Goal: Transaction & Acquisition: Purchase product/service

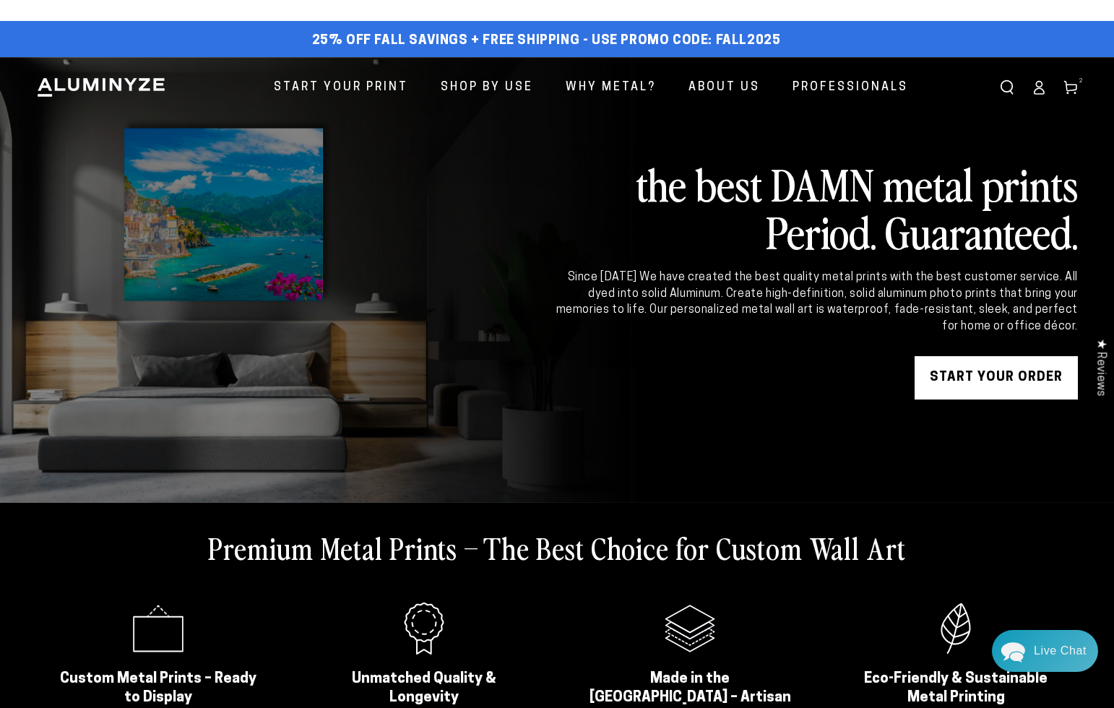
click at [1073, 92] on icon at bounding box center [1070, 87] width 14 height 14
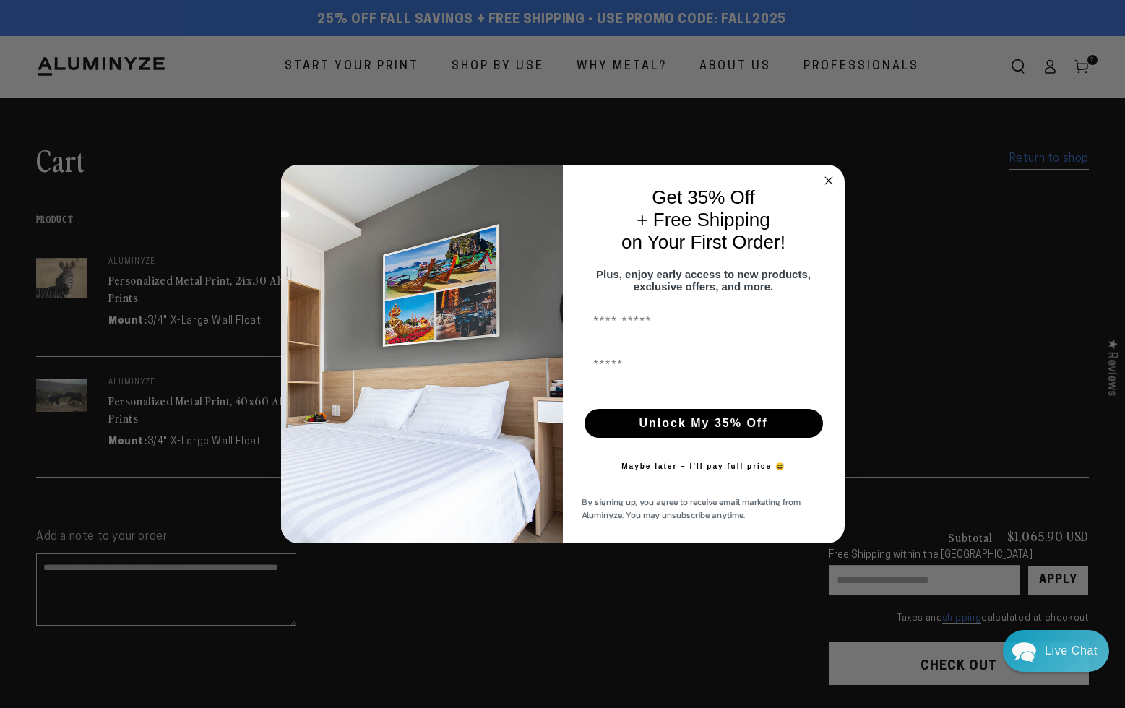
click at [830, 174] on circle "Close dialog" at bounding box center [828, 181] width 17 height 17
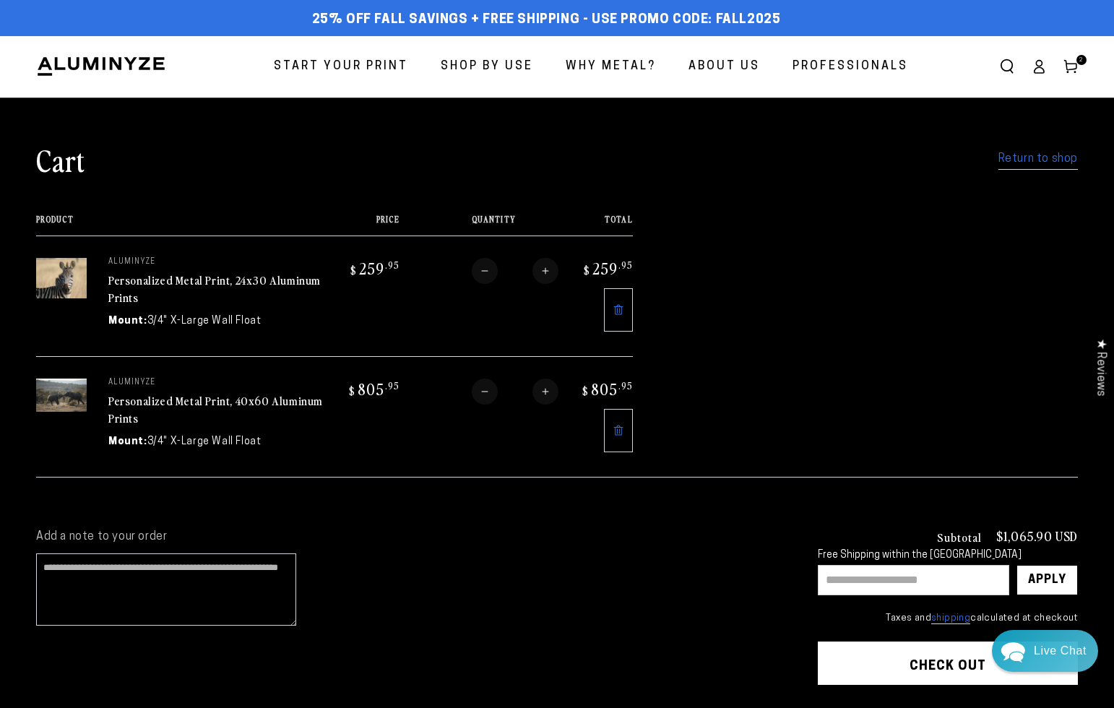
click at [618, 431] on icon at bounding box center [619, 431] width 12 height 12
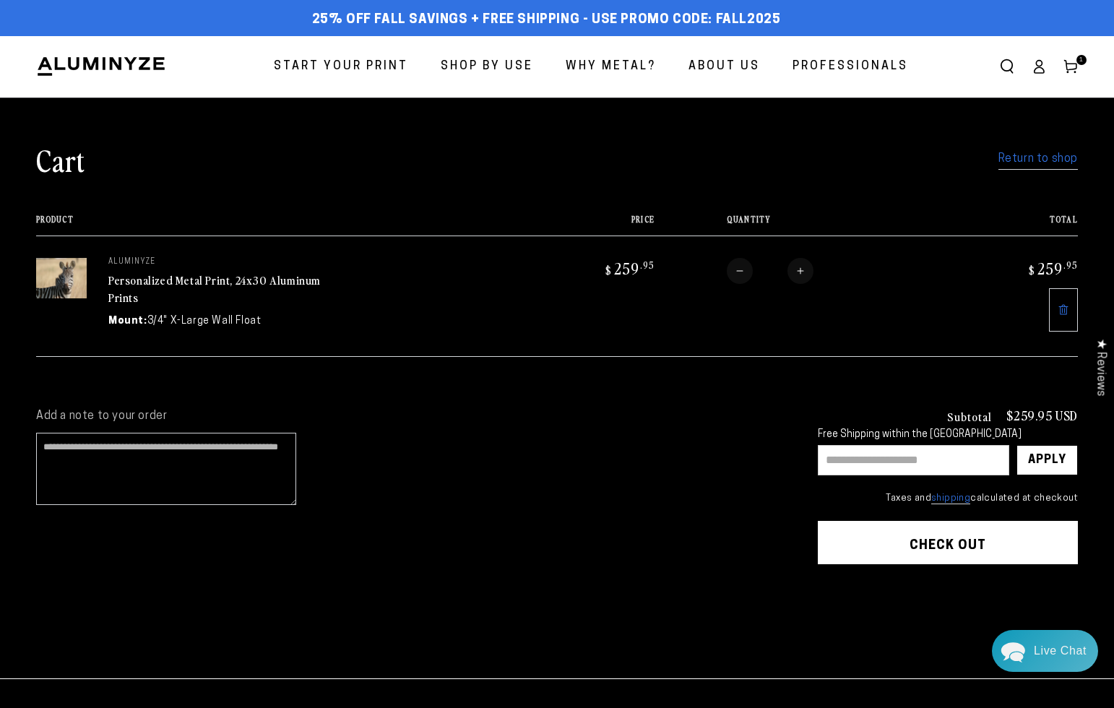
click at [324, 64] on span "Start Your Print" at bounding box center [341, 66] width 134 height 21
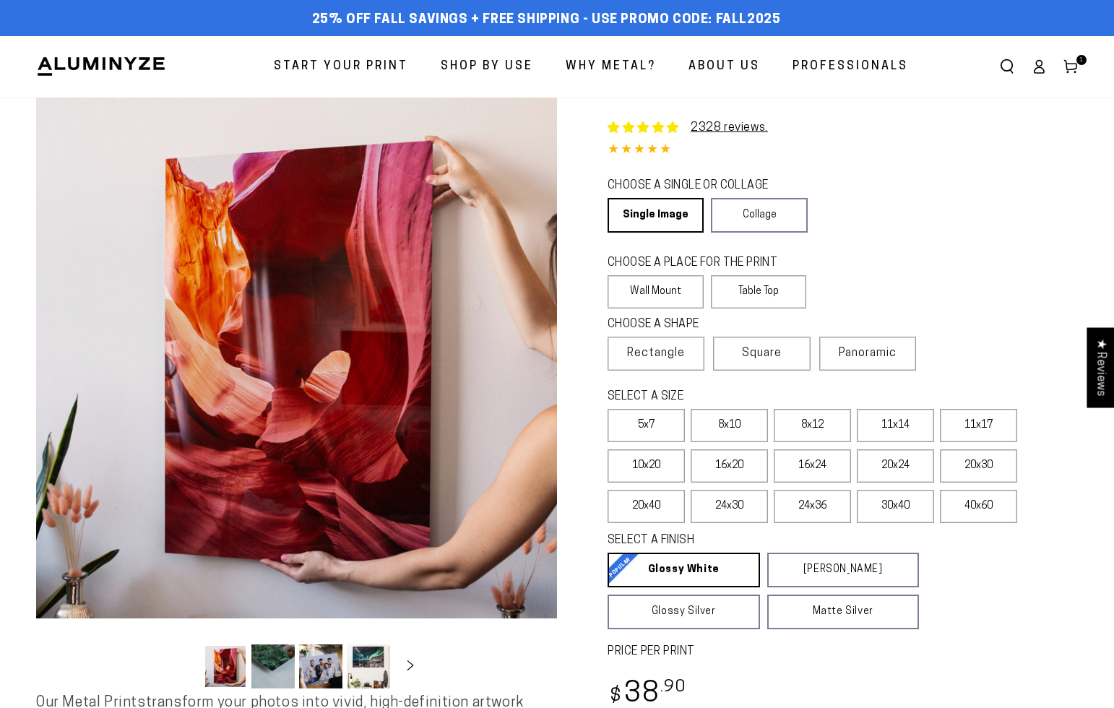
select select "**********"
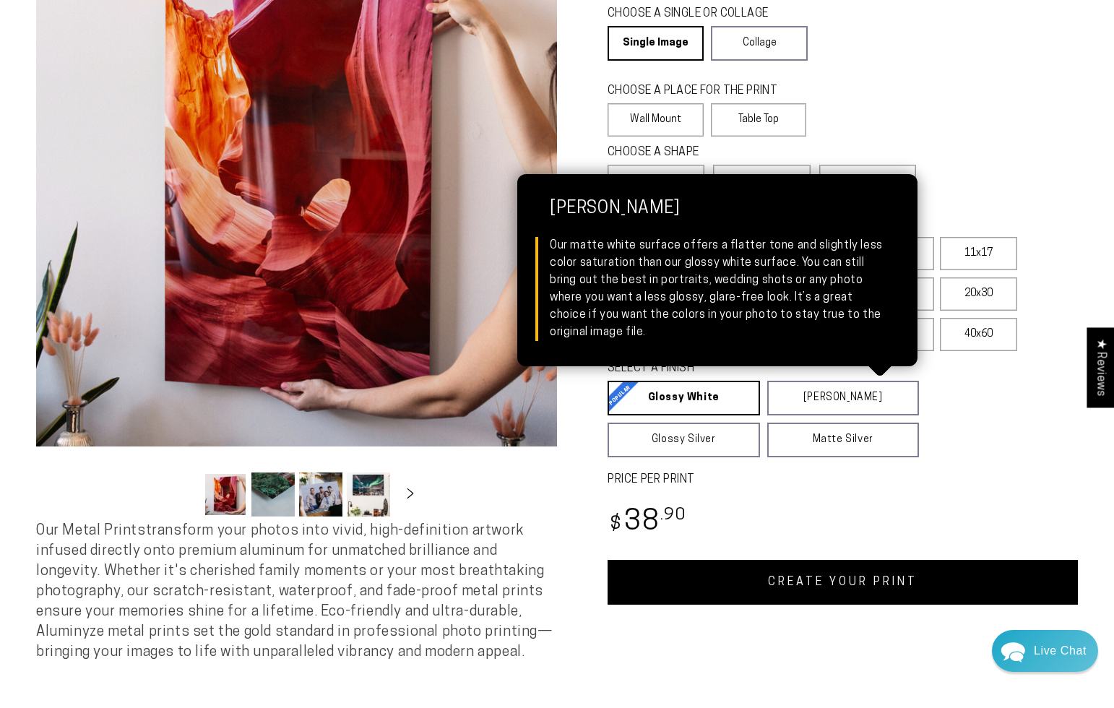
scroll to position [173, 0]
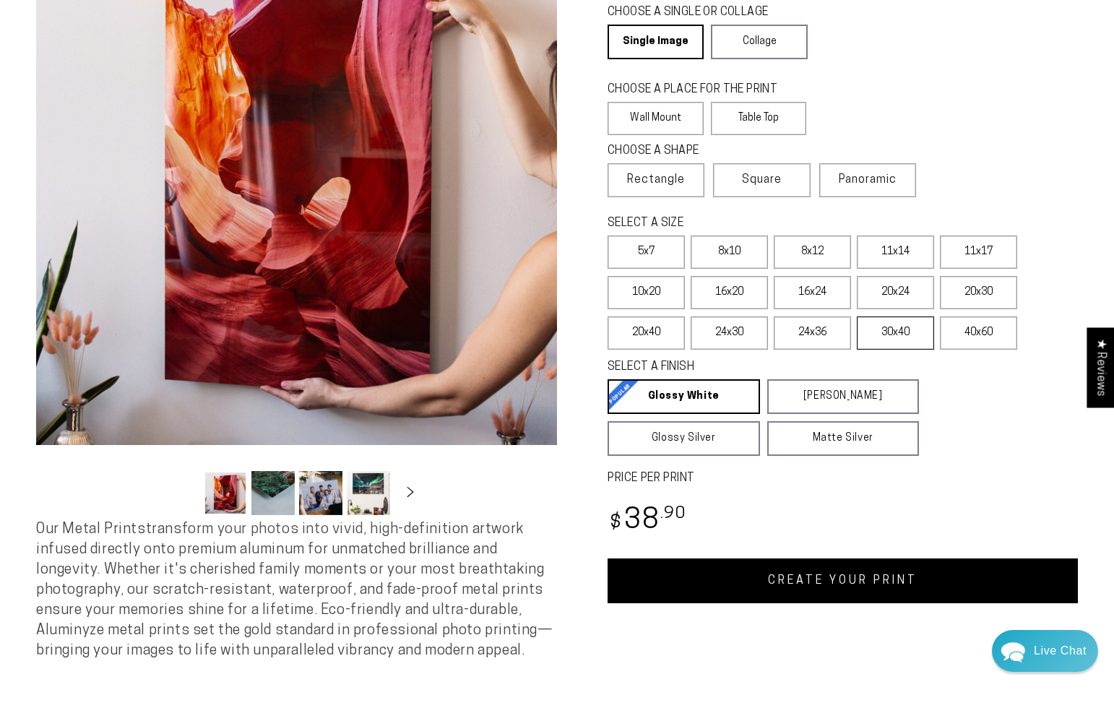
click at [896, 342] on label "30x40" at bounding box center [895, 332] width 77 height 33
click at [896, 344] on label "30x40" at bounding box center [895, 332] width 77 height 33
click at [974, 333] on label "40x60" at bounding box center [978, 332] width 77 height 33
click at [904, 340] on label "30x40" at bounding box center [895, 332] width 77 height 33
click at [972, 336] on label "40x60" at bounding box center [978, 332] width 77 height 33
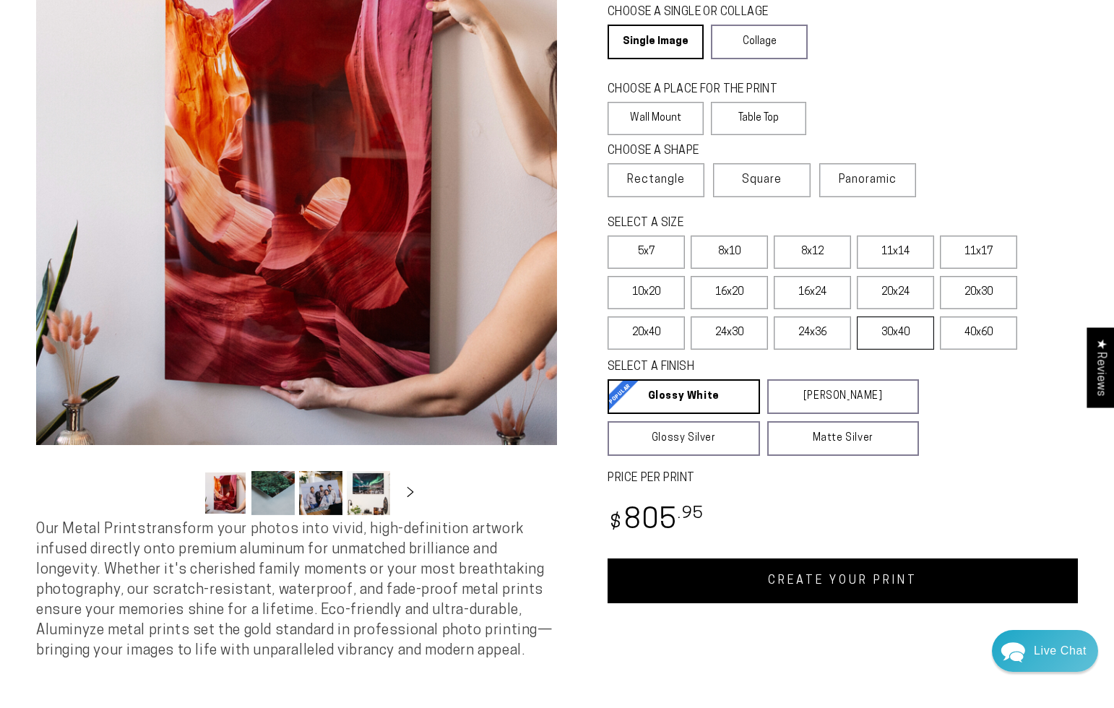
click at [891, 337] on label "30x40" at bounding box center [895, 332] width 77 height 33
click at [839, 580] on link "CREATE YOUR PRINT" at bounding box center [842, 580] width 470 height 45
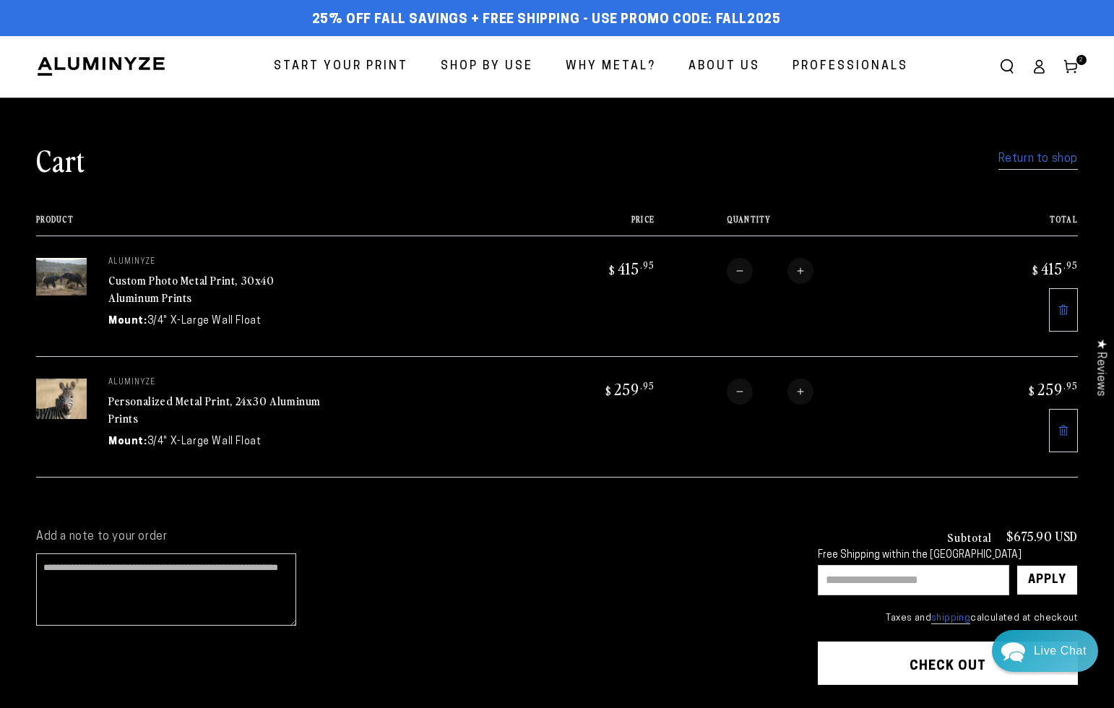
drag, startPoint x: 361, startPoint y: 60, endPoint x: 372, endPoint y: 61, distance: 10.9
click at [363, 60] on span "Start Your Print" at bounding box center [341, 66] width 134 height 21
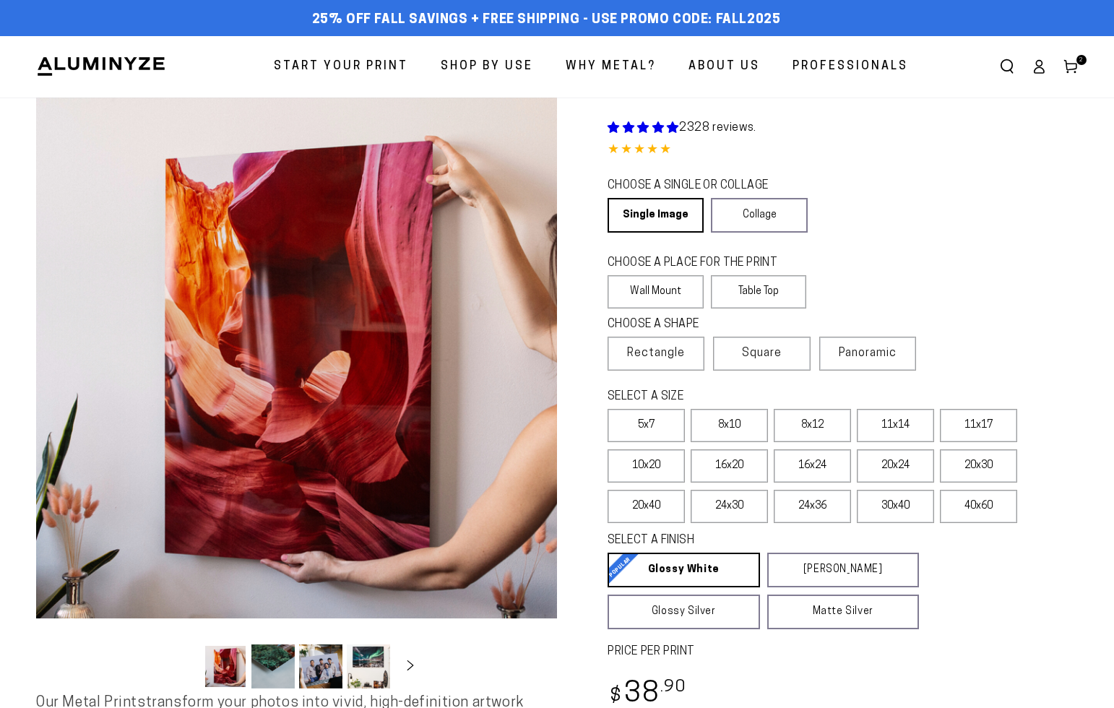
select select "**********"
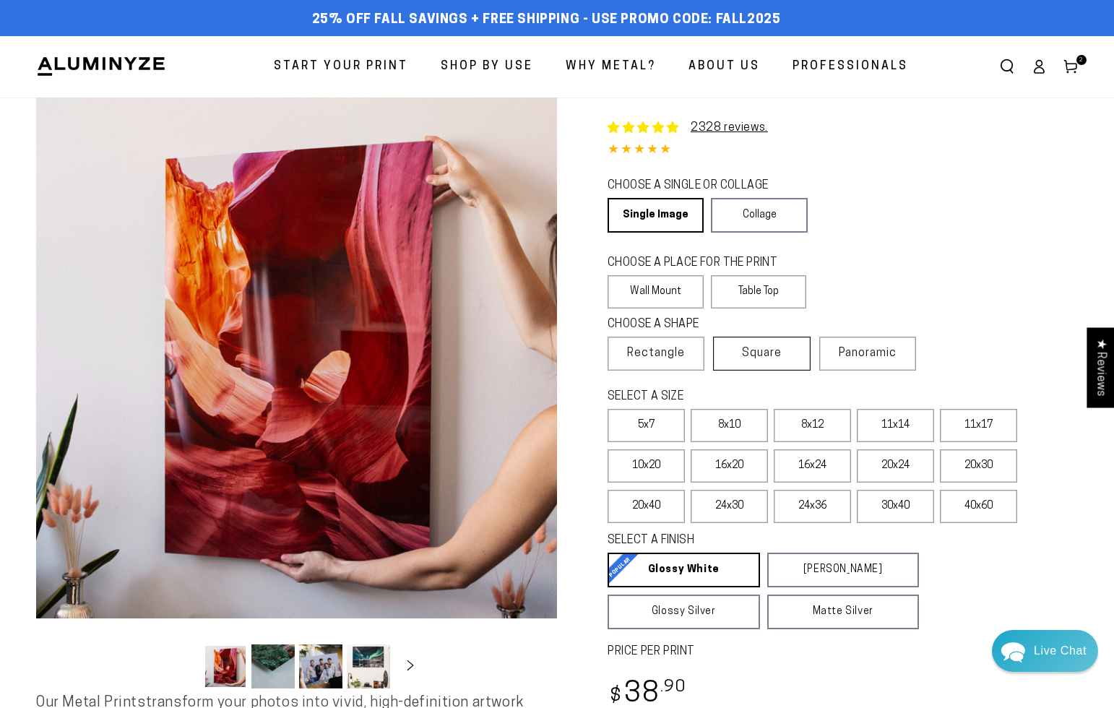
click at [770, 360] on span "Square" at bounding box center [762, 353] width 40 height 17
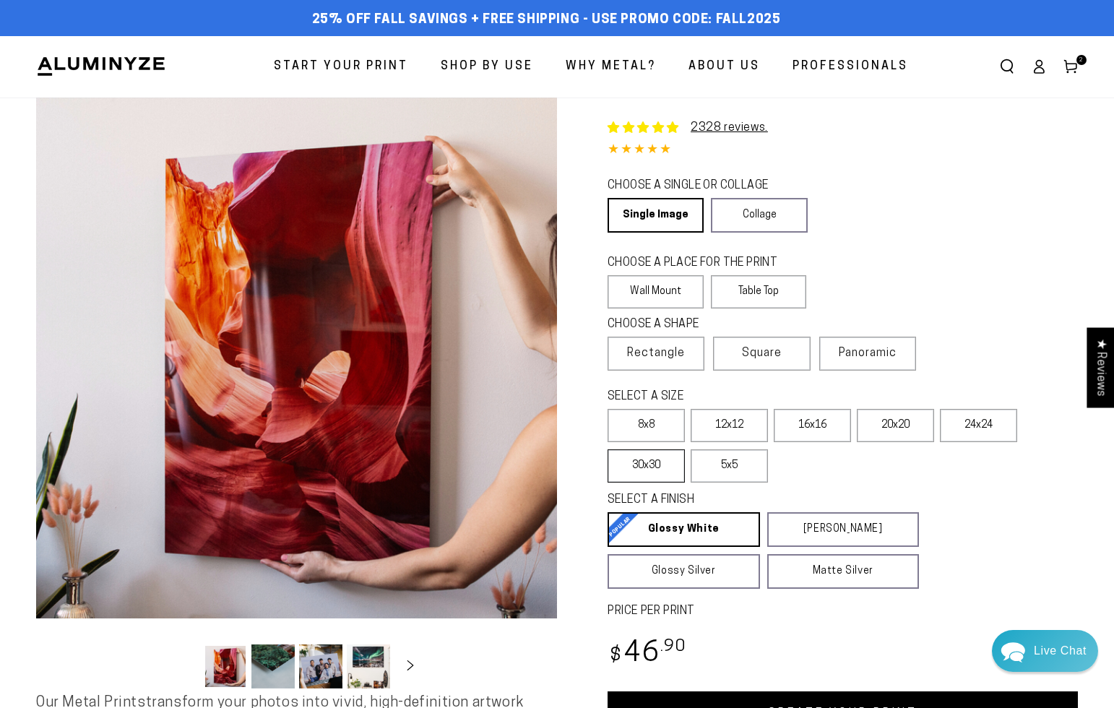
click at [658, 468] on label "30x30" at bounding box center [645, 465] width 77 height 33
click at [732, 467] on label "5x5" at bounding box center [729, 465] width 77 height 33
click at [653, 465] on label "30x30" at bounding box center [645, 465] width 77 height 33
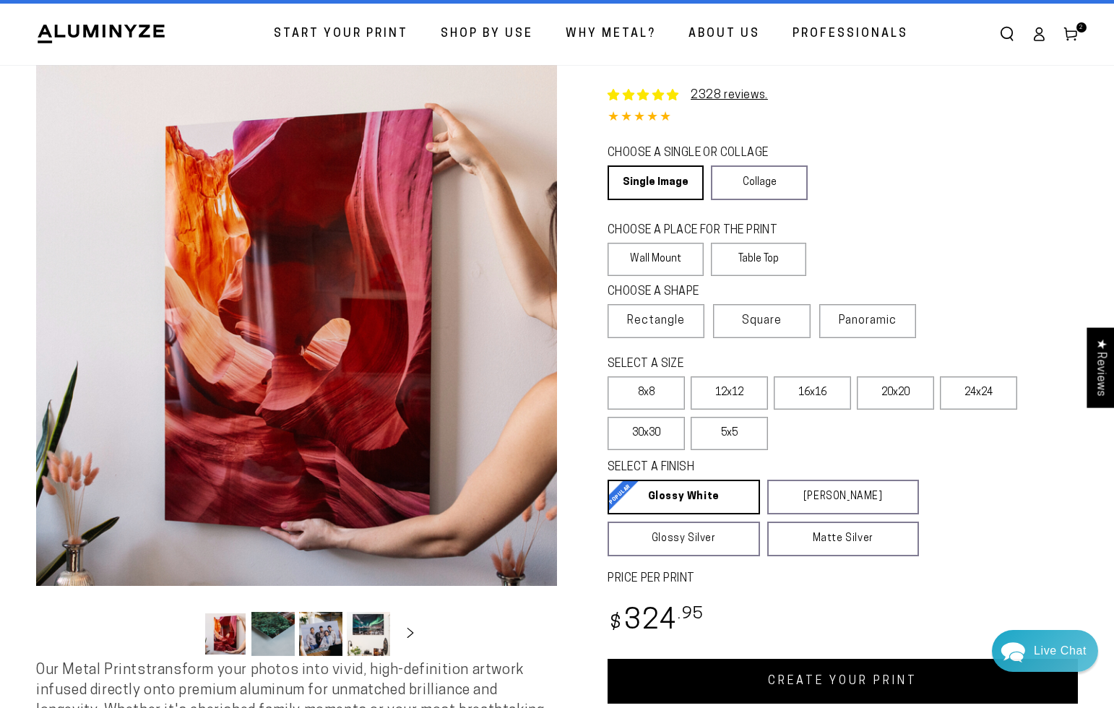
scroll to position [23, 0]
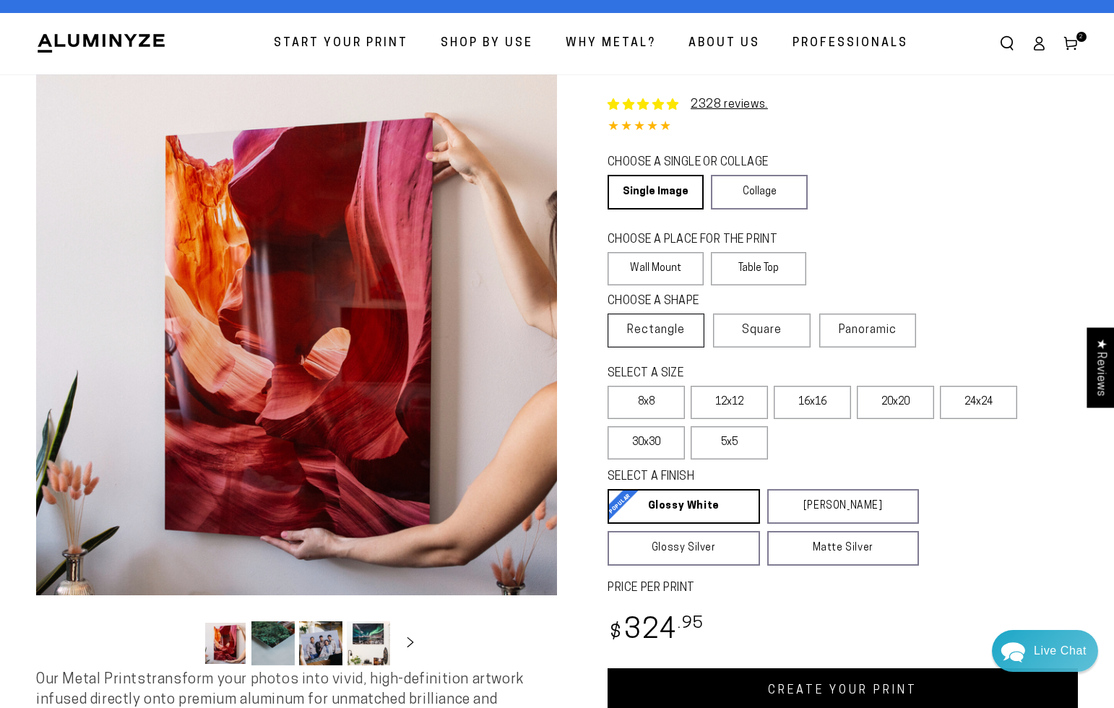
click at [667, 332] on span "Rectangle" at bounding box center [656, 329] width 58 height 17
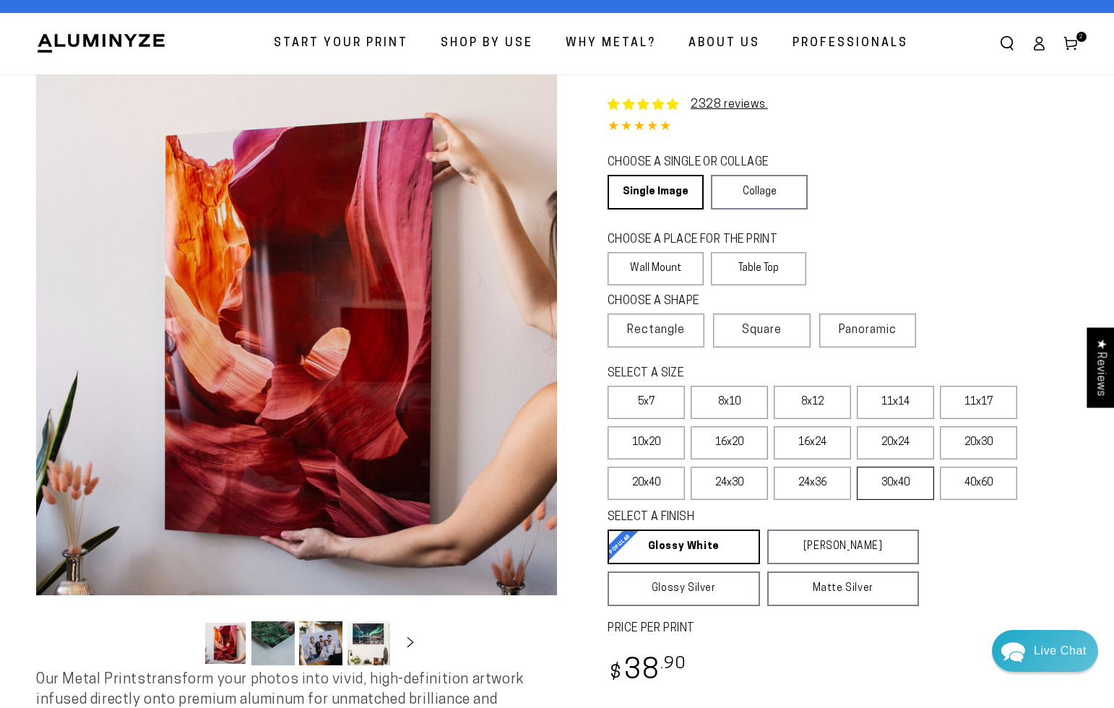
click at [893, 482] on label "30x40" at bounding box center [895, 483] width 77 height 33
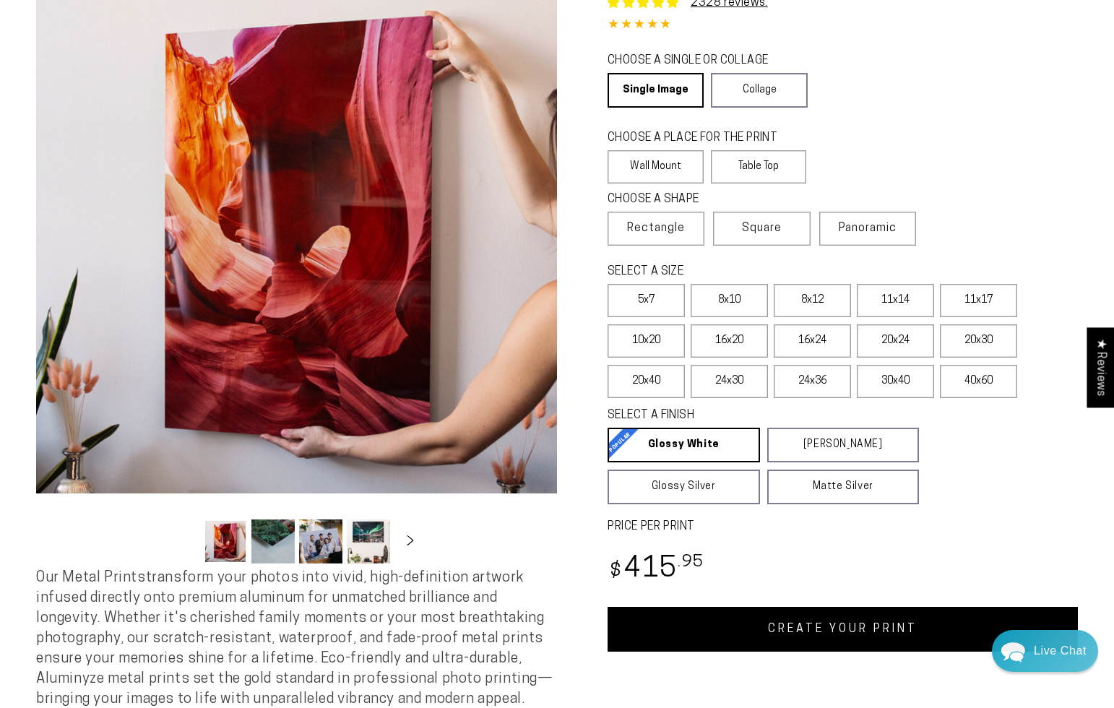
scroll to position [404, 0]
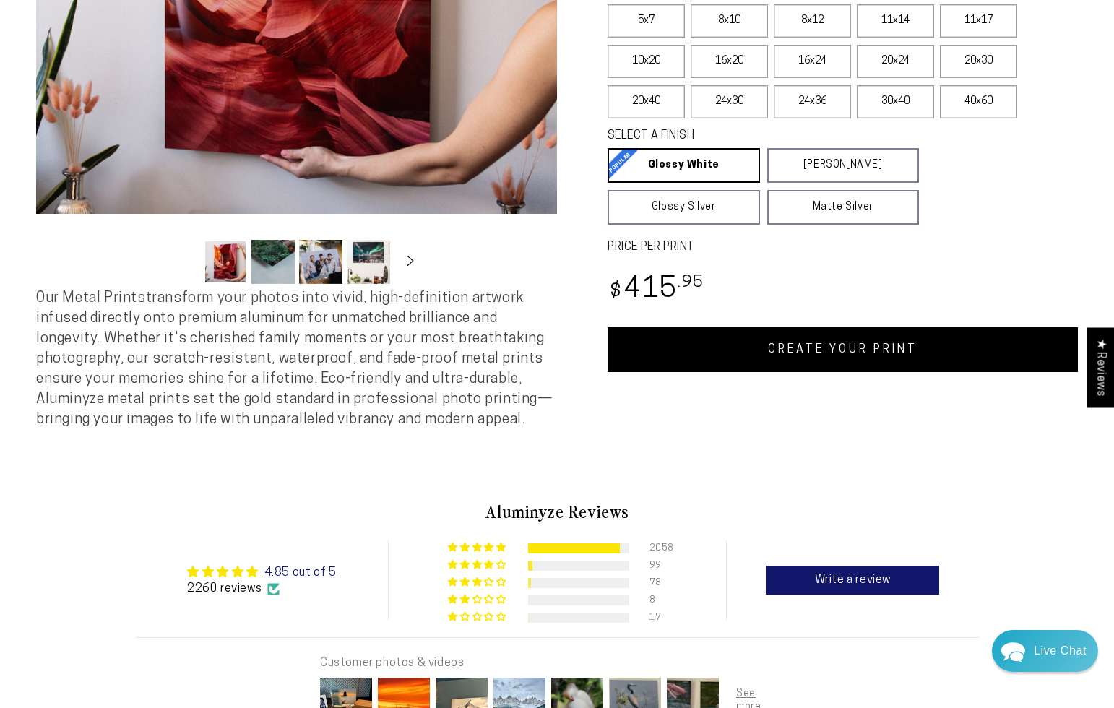
click at [802, 358] on link "CREATE YOUR PRINT" at bounding box center [842, 349] width 470 height 45
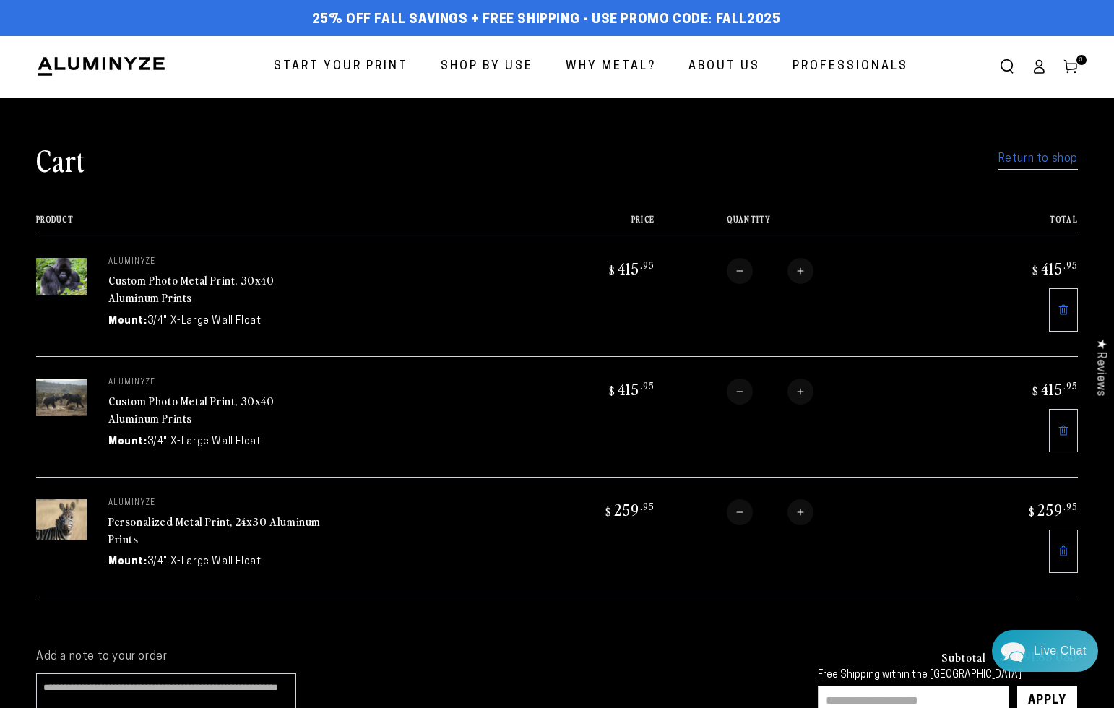
click at [343, 59] on span "Start Your Print" at bounding box center [341, 66] width 134 height 21
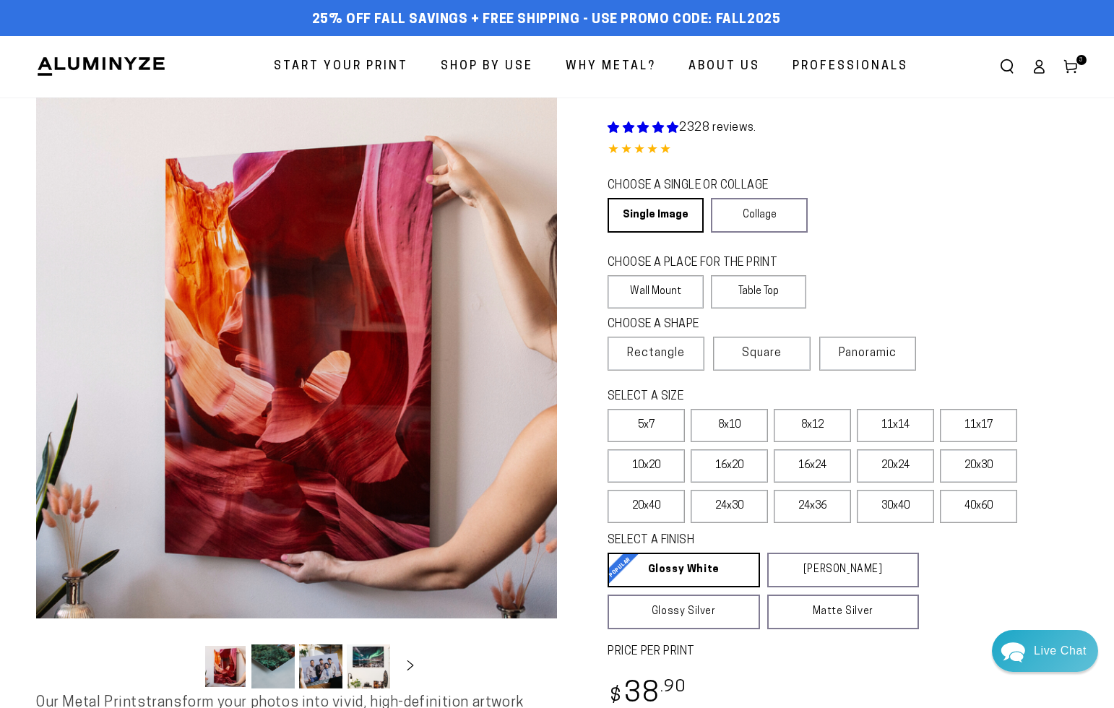
select select "**********"
click at [654, 471] on label "10x20" at bounding box center [645, 465] width 77 height 33
click at [670, 347] on span "Rectangle" at bounding box center [656, 353] width 58 height 17
click at [899, 506] on label "30x40" at bounding box center [895, 506] width 77 height 33
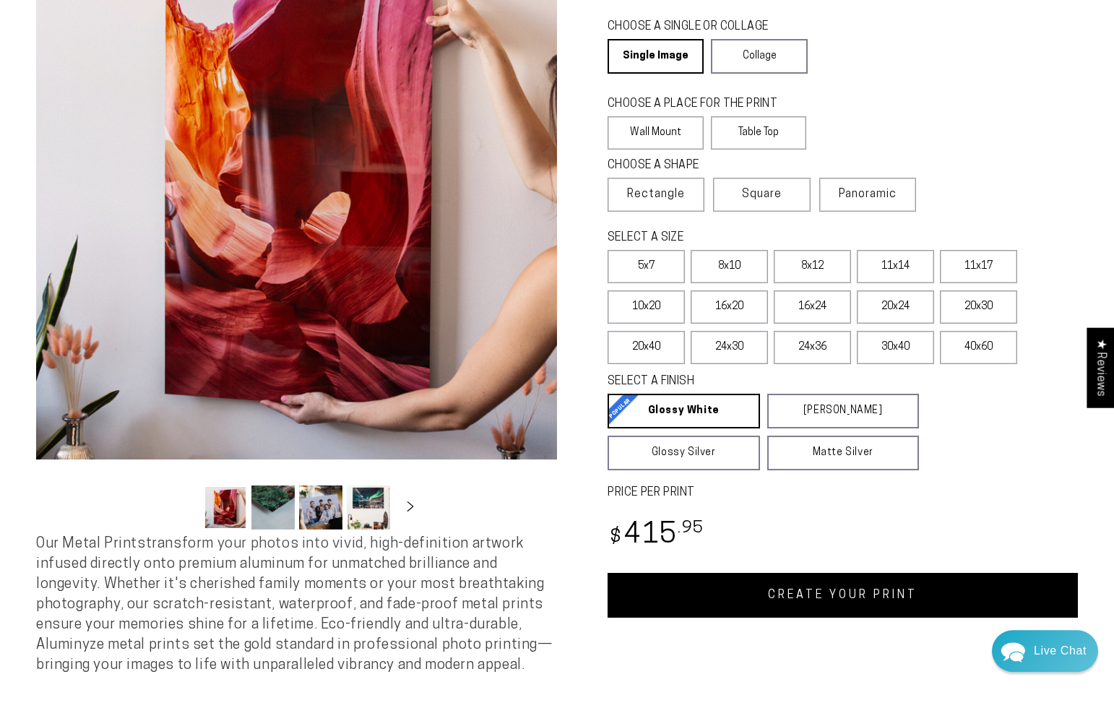
scroll to position [196, 0]
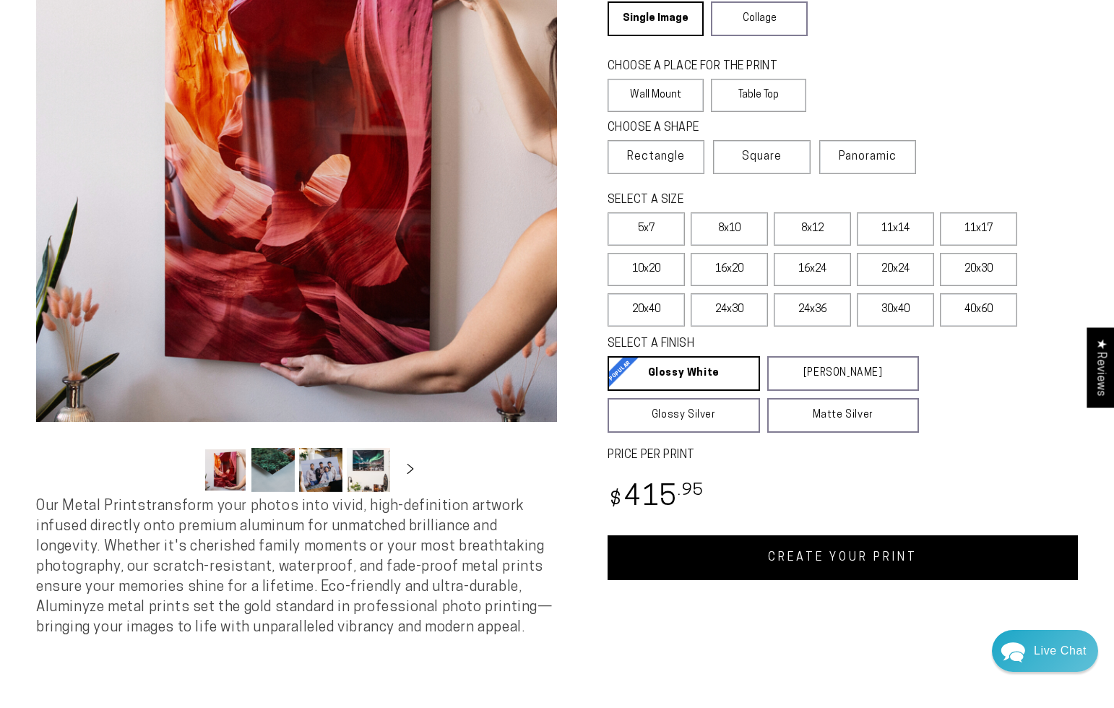
click at [775, 558] on link "CREATE YOUR PRINT" at bounding box center [842, 557] width 470 height 45
select select "**********"
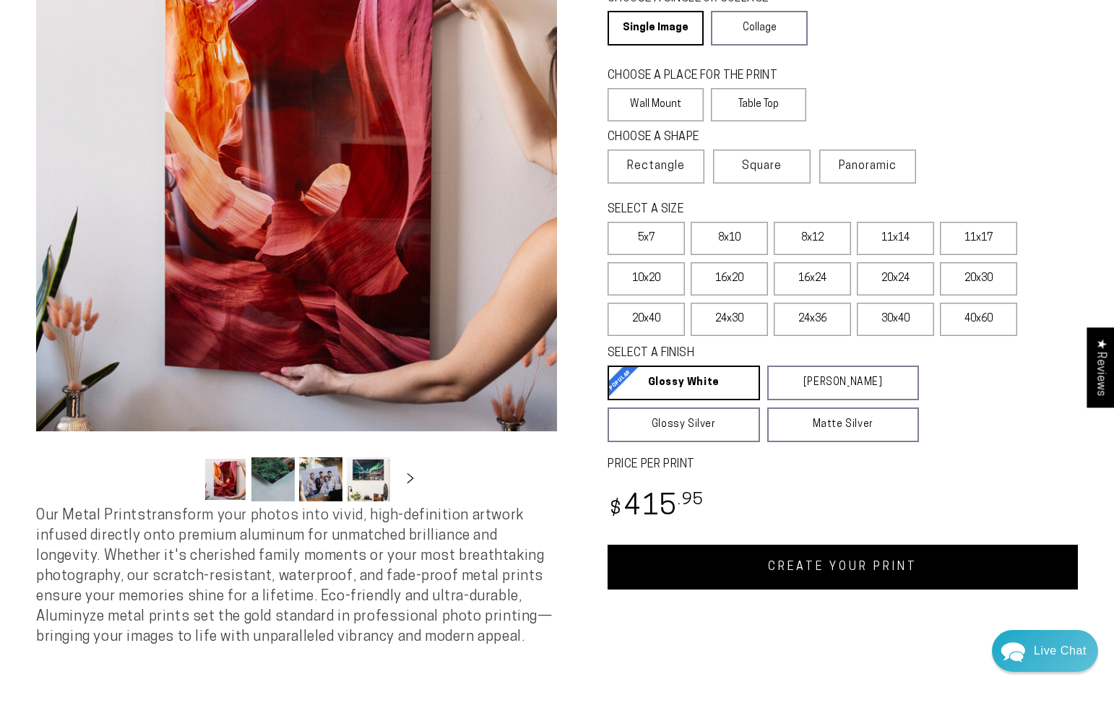
scroll to position [312, 0]
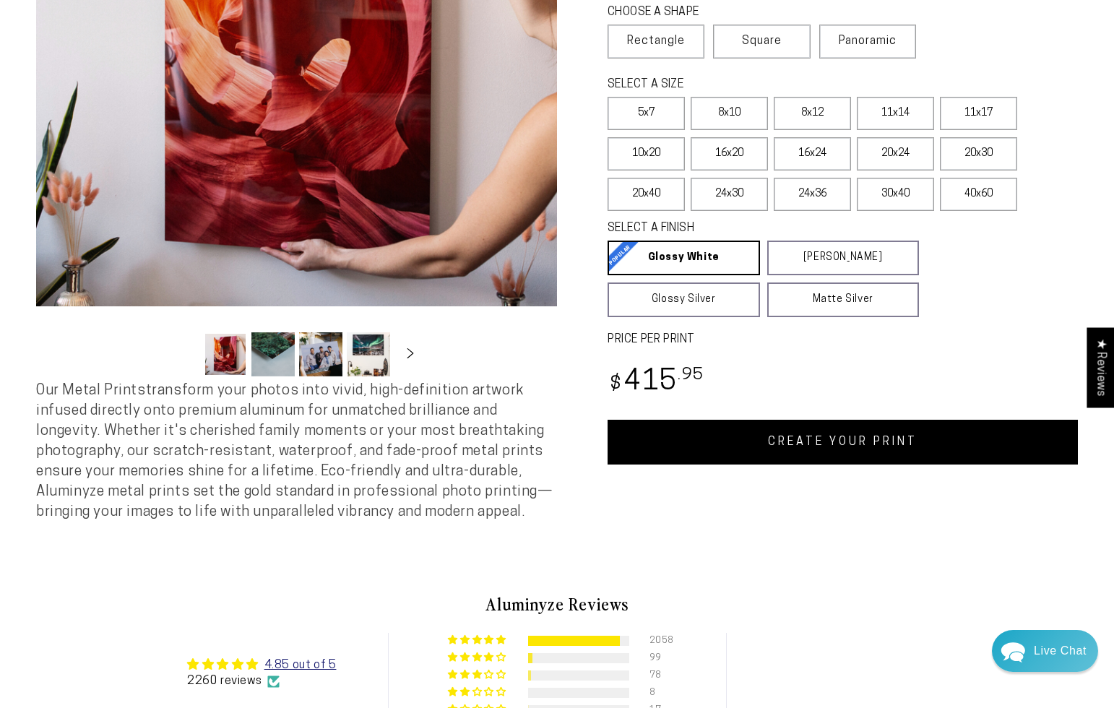
click at [801, 449] on link "CREATE YOUR PRINT" at bounding box center [842, 442] width 470 height 45
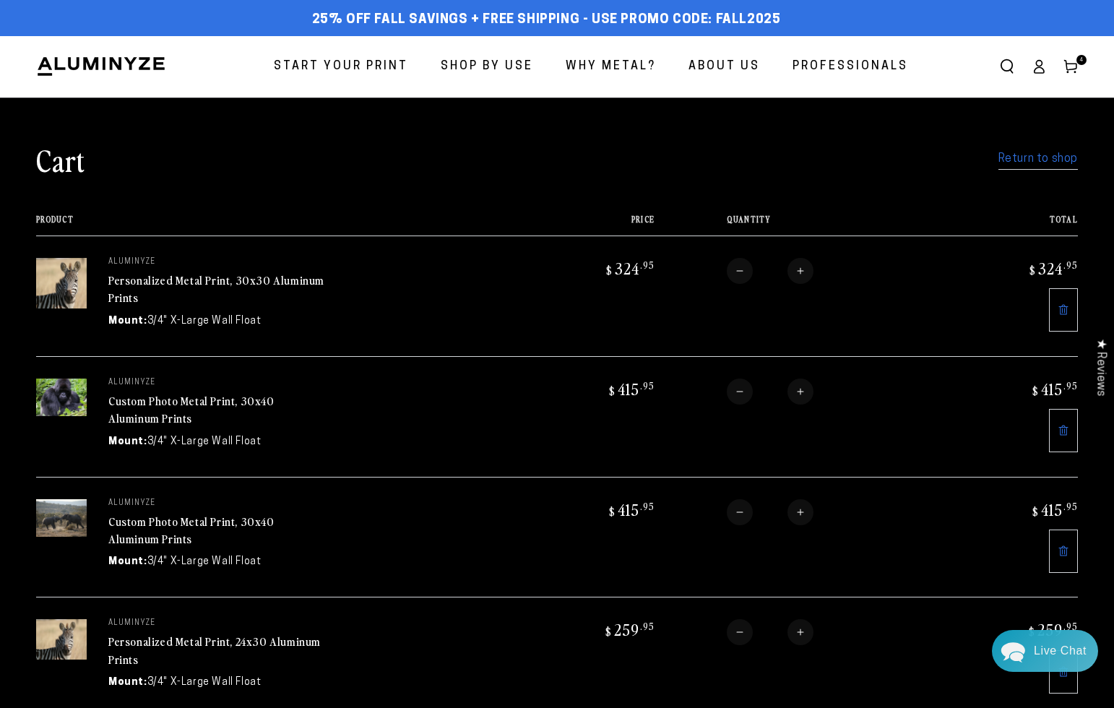
click at [350, 57] on span "Start Your Print" at bounding box center [341, 66] width 134 height 21
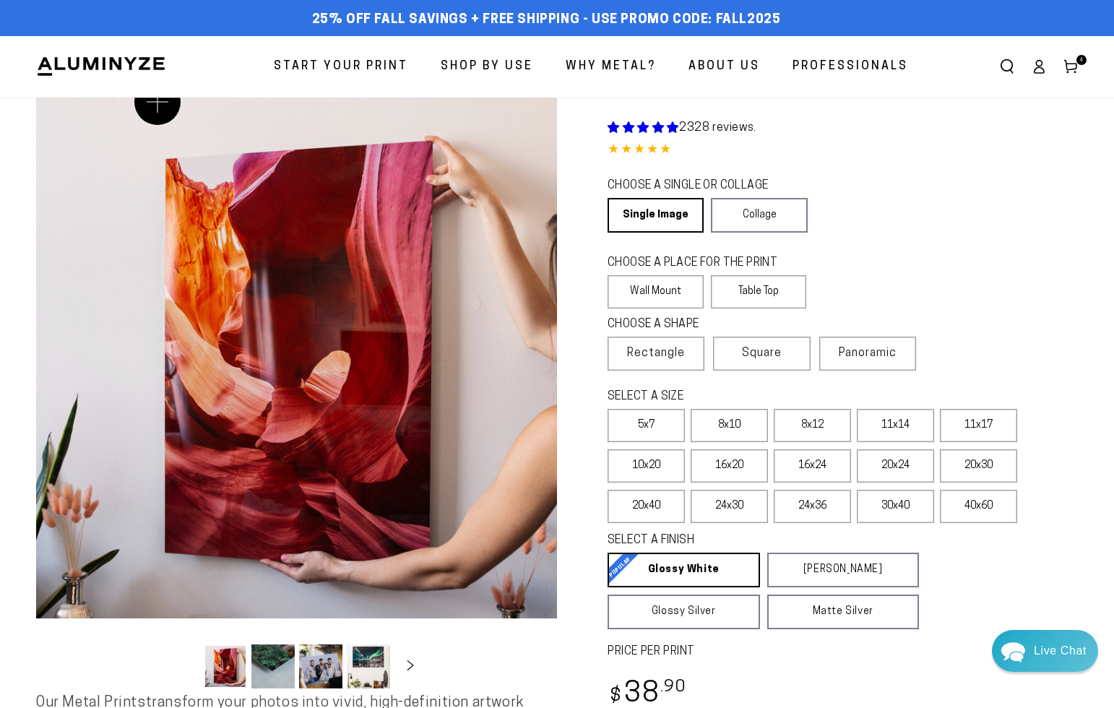
select select "**********"
click at [646, 477] on label "10x20" at bounding box center [645, 465] width 77 height 33
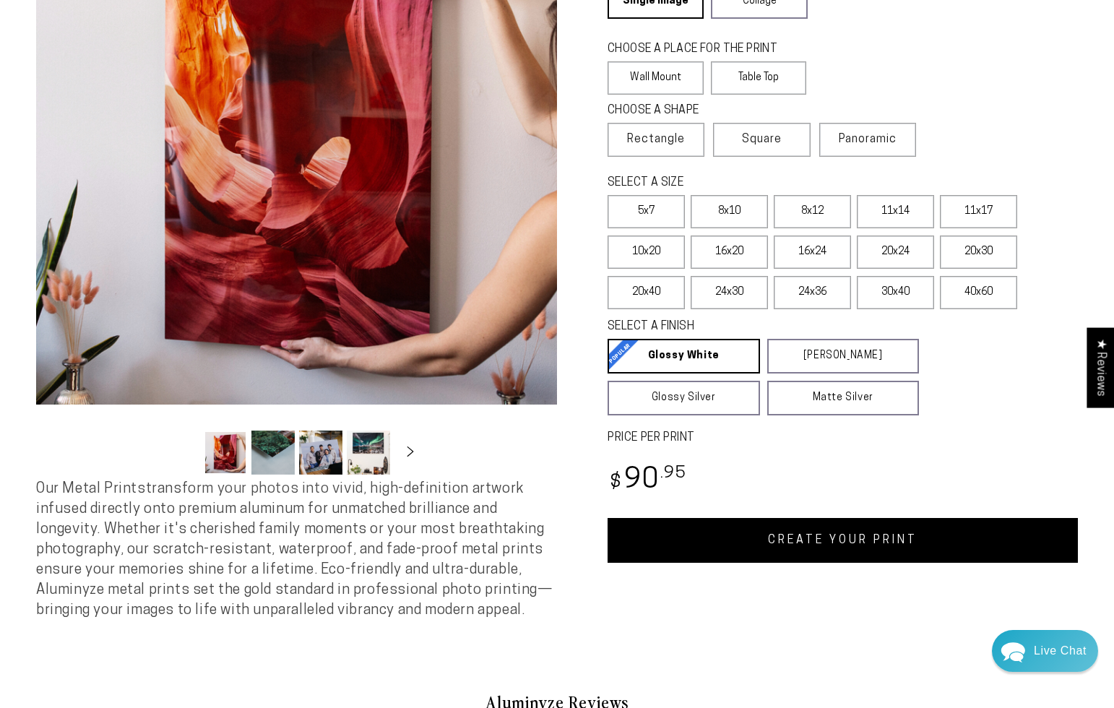
scroll to position [243, 0]
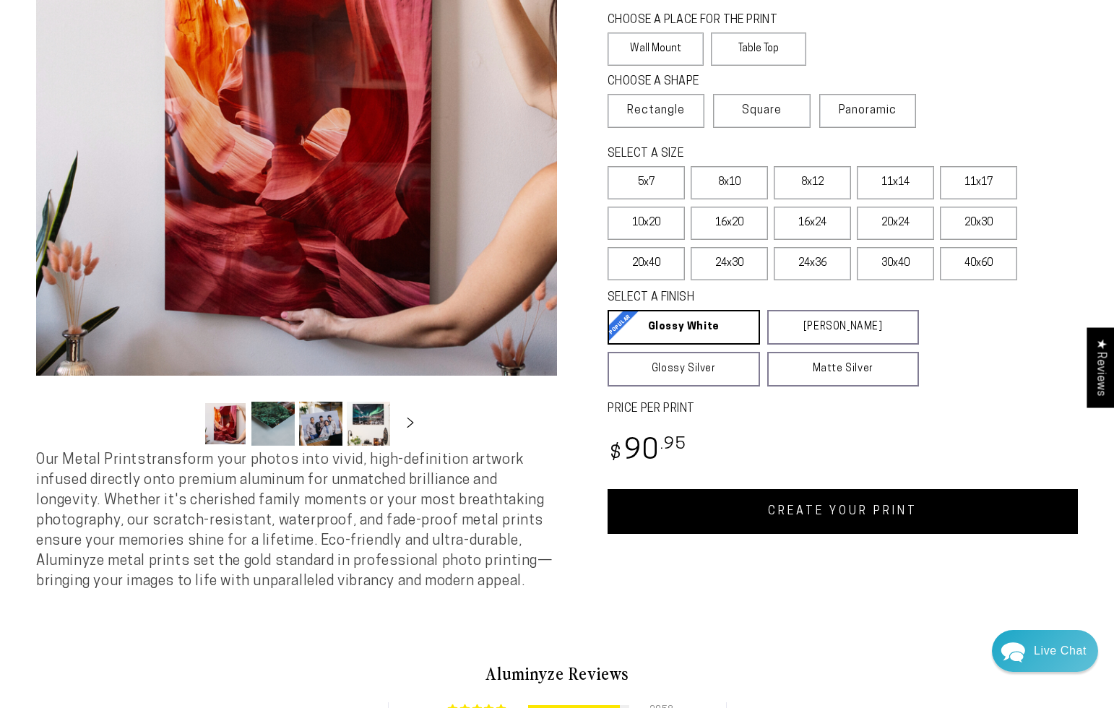
click at [805, 518] on link "CREATE YOUR PRINT" at bounding box center [842, 511] width 470 height 45
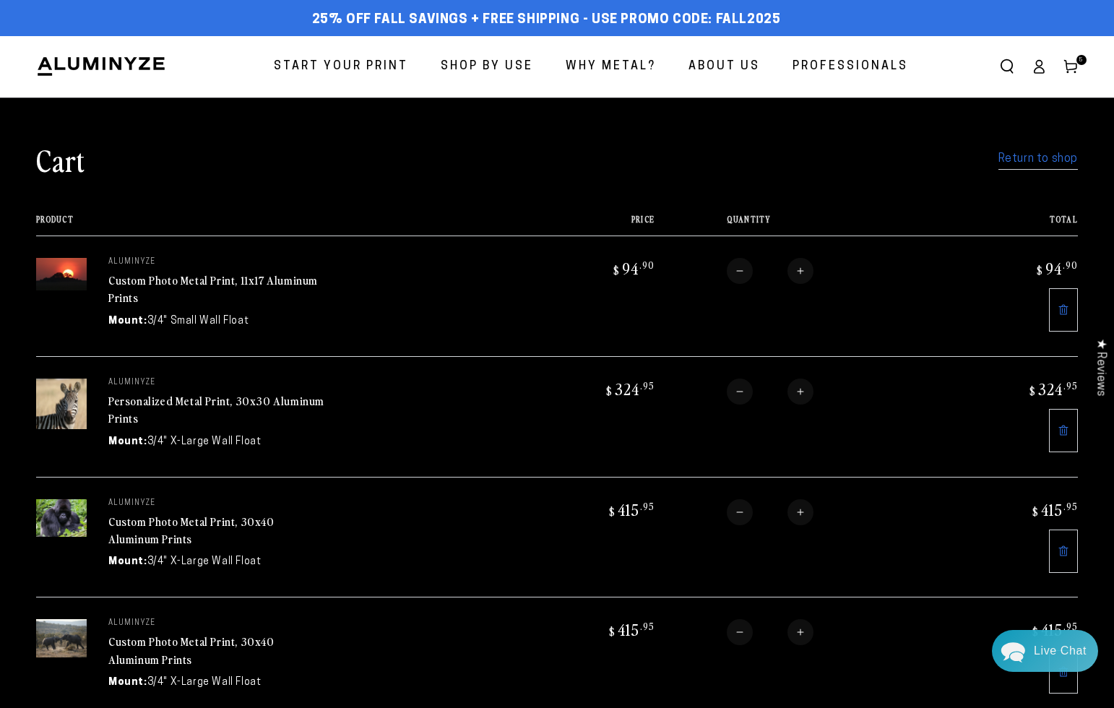
click at [324, 69] on span "Start Your Print" at bounding box center [341, 66] width 134 height 21
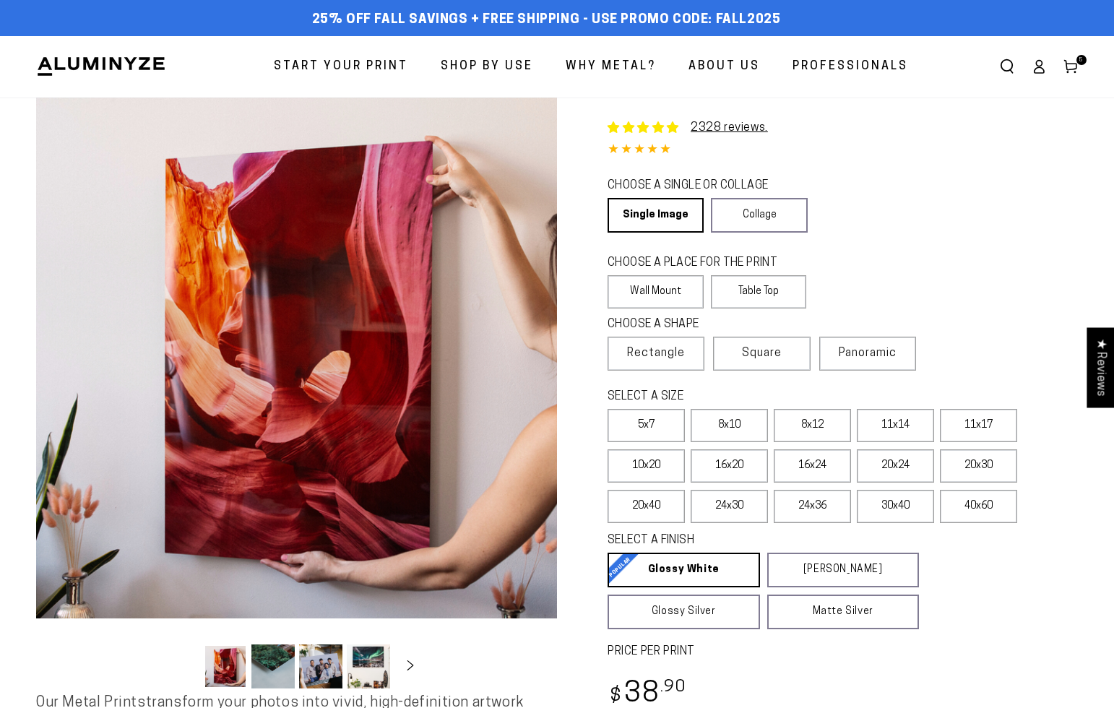
select select "**********"
click at [734, 501] on label "24x30" at bounding box center [729, 506] width 77 height 33
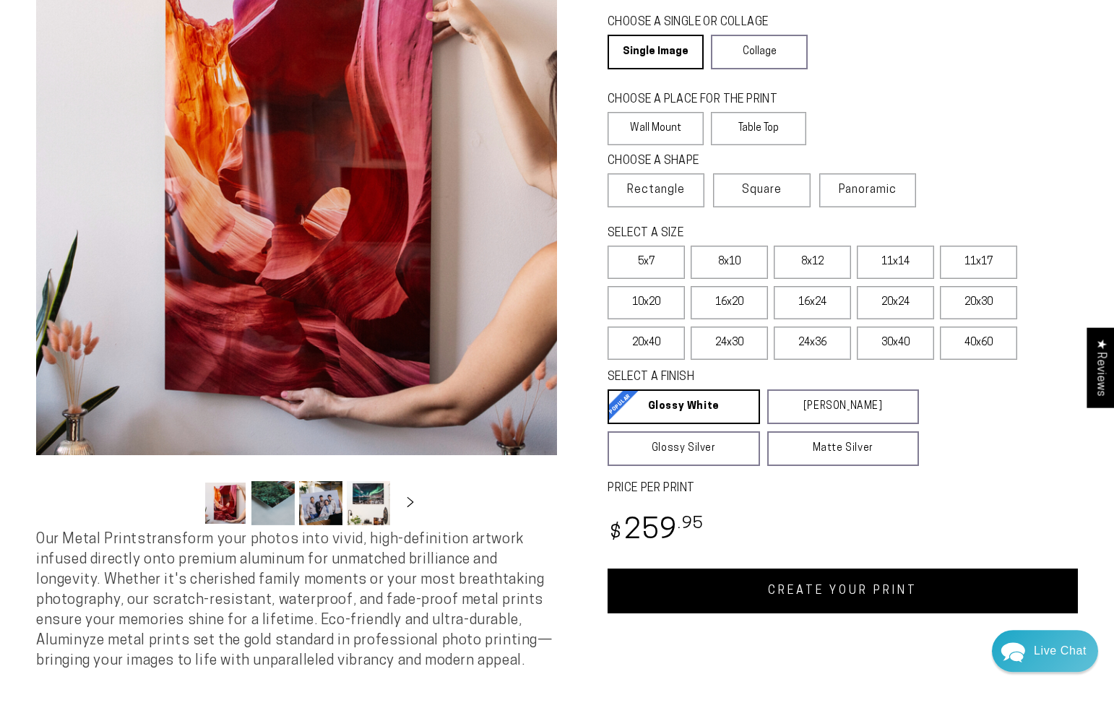
scroll to position [173, 0]
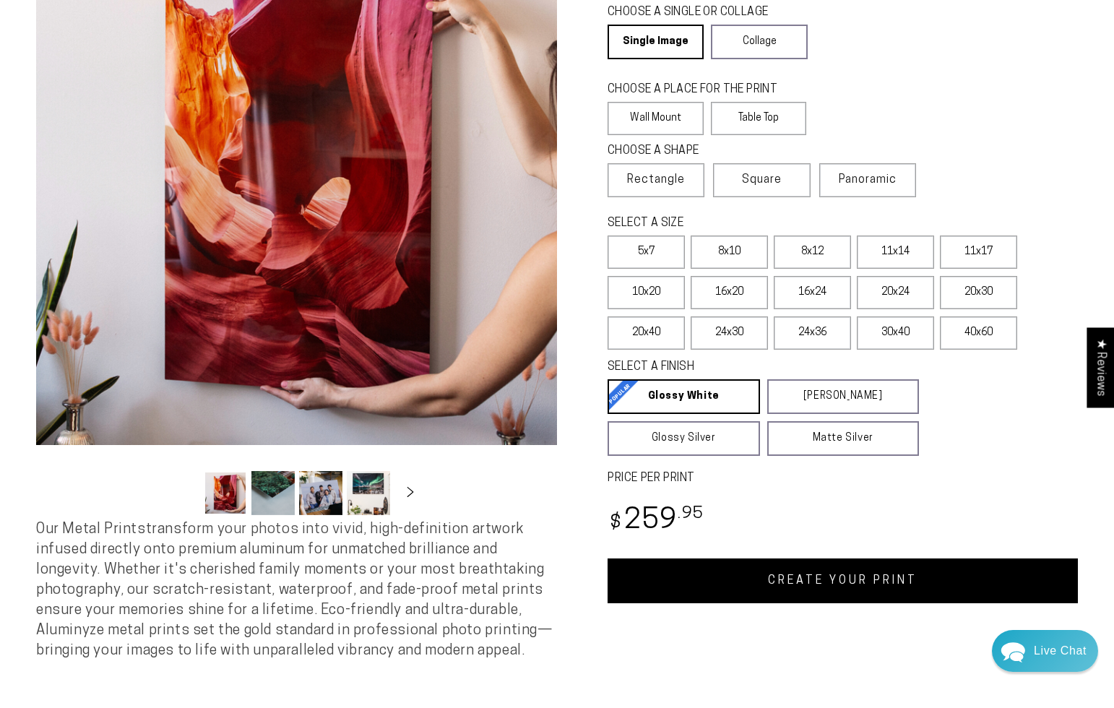
click at [835, 579] on link "CREATE YOUR PRINT" at bounding box center [842, 580] width 470 height 45
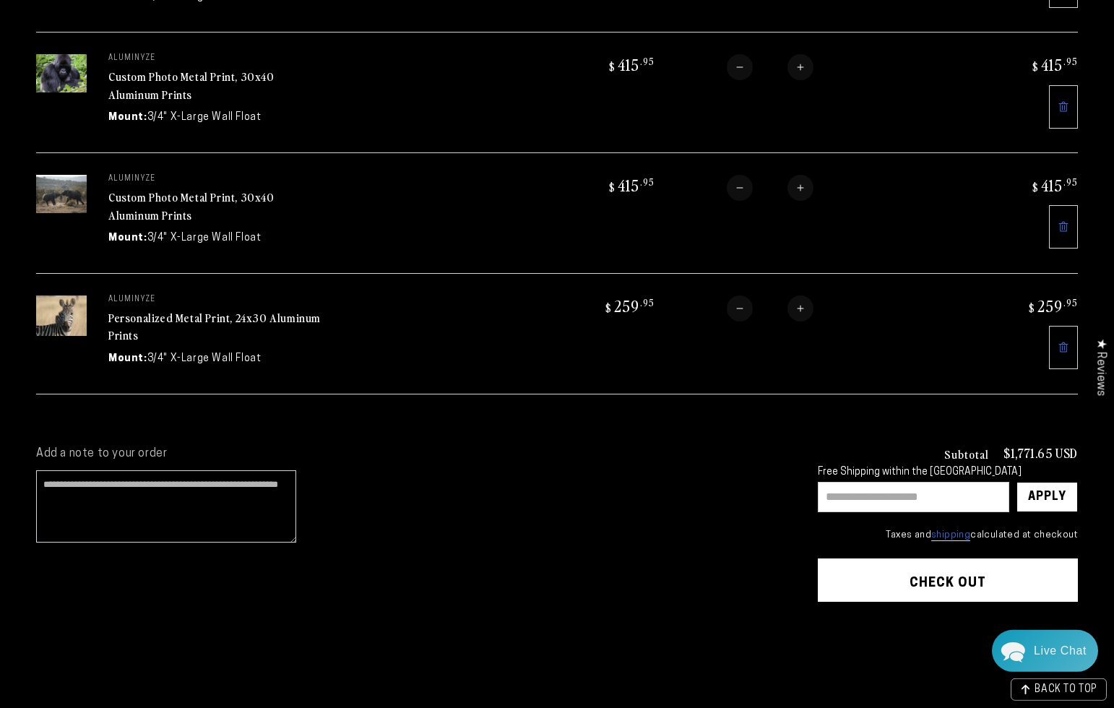
scroll to position [566, 0]
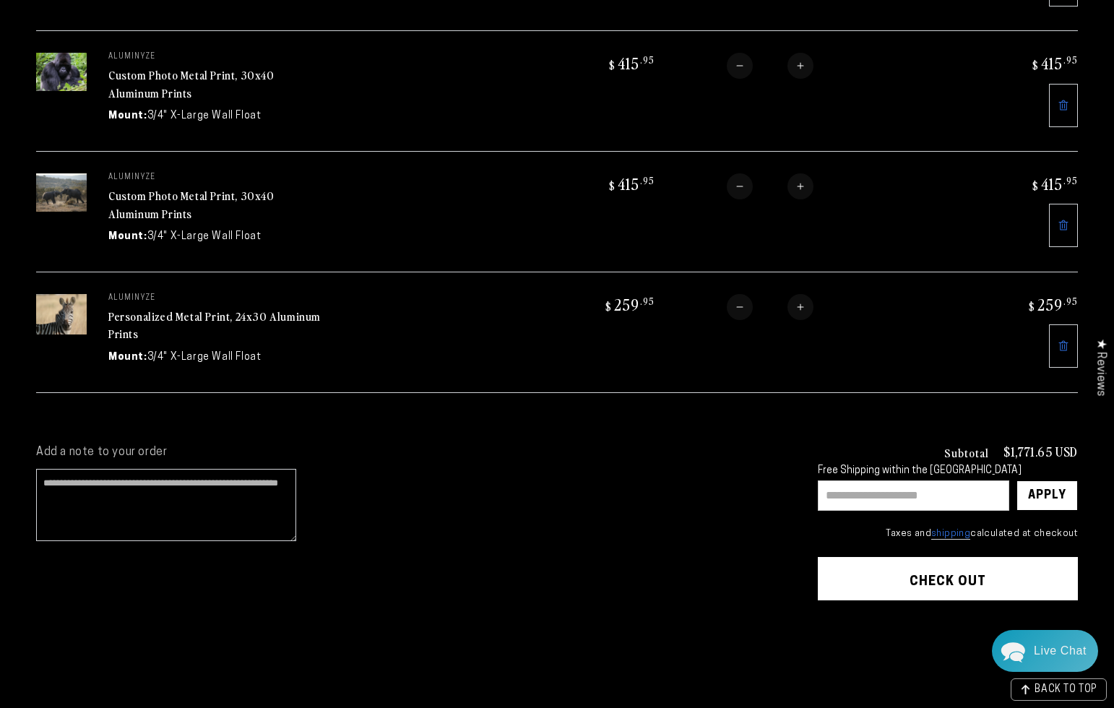
click at [912, 488] on input "text" at bounding box center [913, 495] width 191 height 30
type input "*******"
click at [1058, 498] on div "Apply" at bounding box center [1047, 495] width 38 height 29
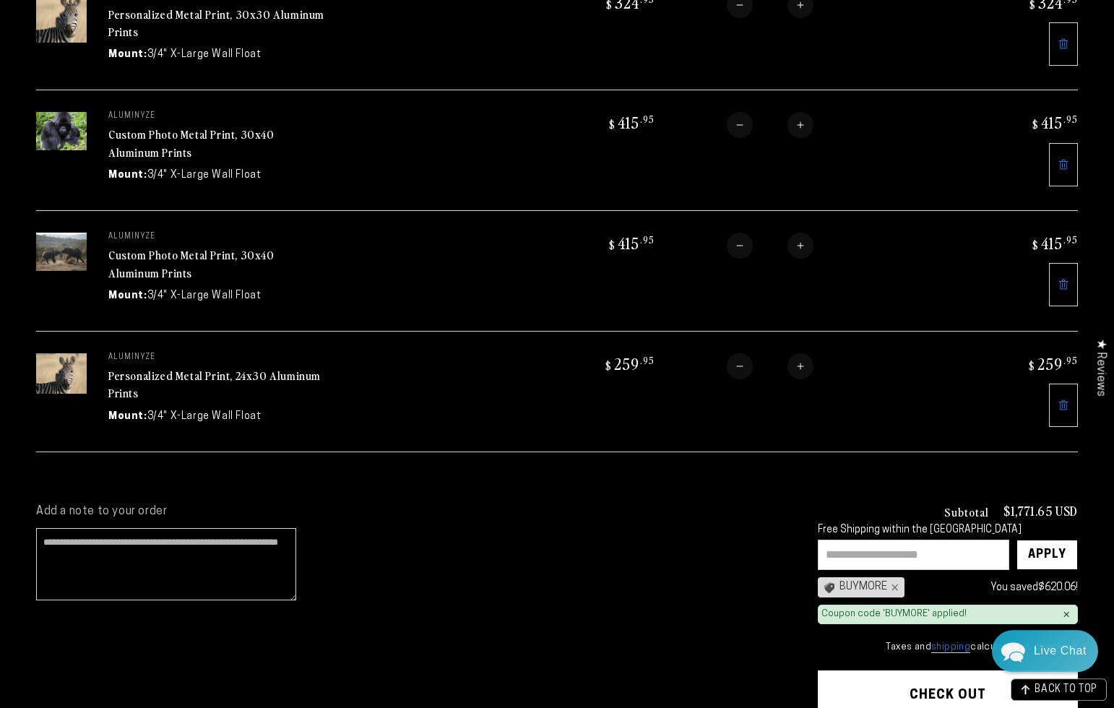
scroll to position [589, 0]
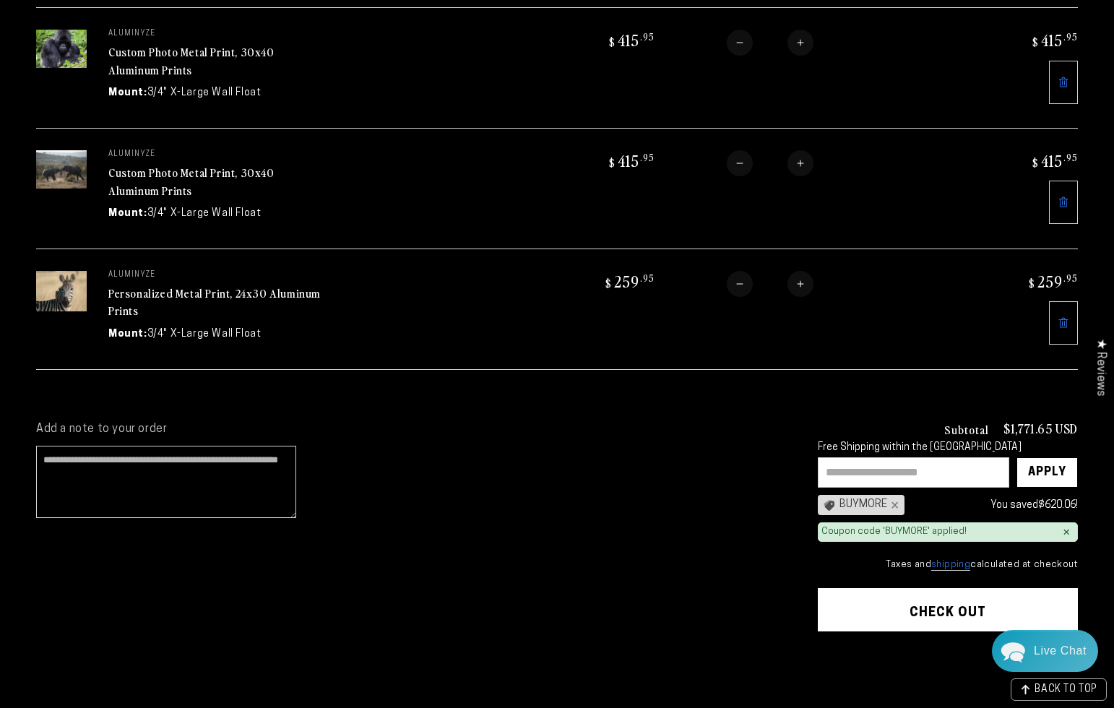
click at [948, 617] on button "Check out" at bounding box center [948, 609] width 260 height 43
